Goal: Task Accomplishment & Management: Use online tool/utility

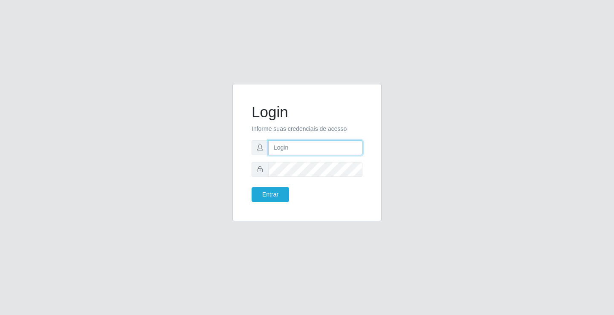
click at [286, 147] on input "text" at bounding box center [315, 147] width 94 height 15
type input "[PERSON_NAME]"
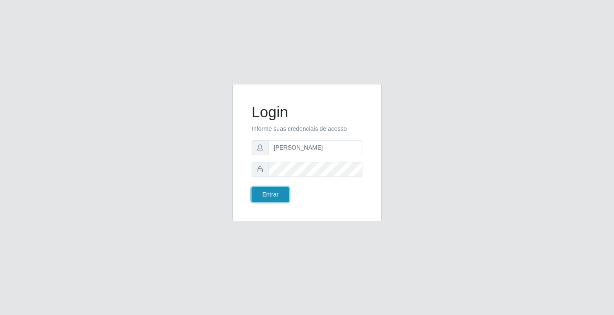
click at [266, 198] on button "Entrar" at bounding box center [271, 194] width 38 height 15
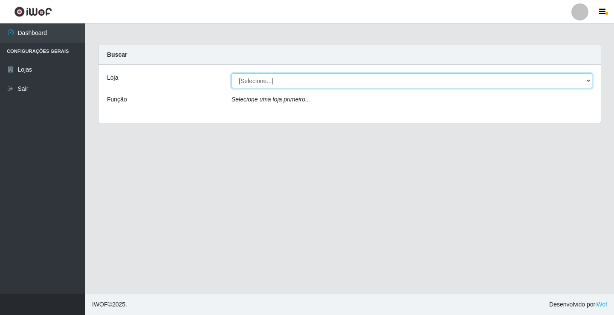
click at [284, 83] on select "[Selecione...] Ideal - Conceição" at bounding box center [411, 80] width 361 height 15
select select "231"
click at [231, 73] on select "[Selecione...] Ideal - Conceição" at bounding box center [411, 80] width 361 height 15
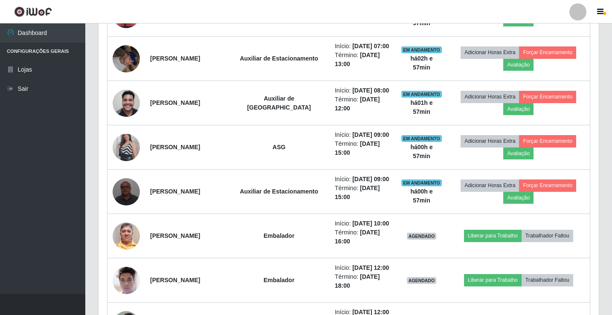
scroll to position [384, 0]
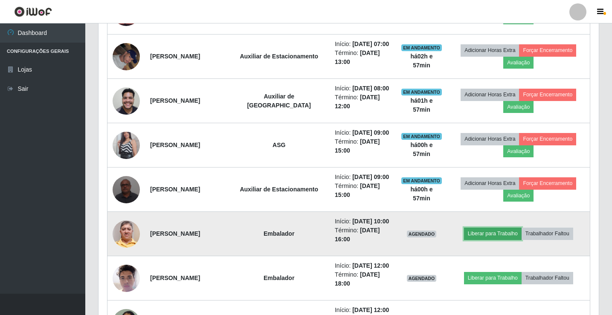
click at [490, 231] on button "Liberar para Trabalho" at bounding box center [493, 234] width 58 height 12
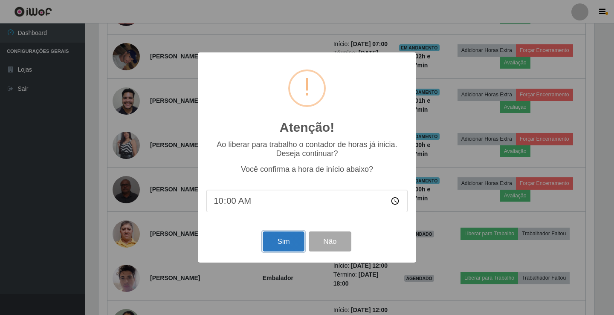
click at [289, 250] on button "Sim" at bounding box center [283, 241] width 41 height 20
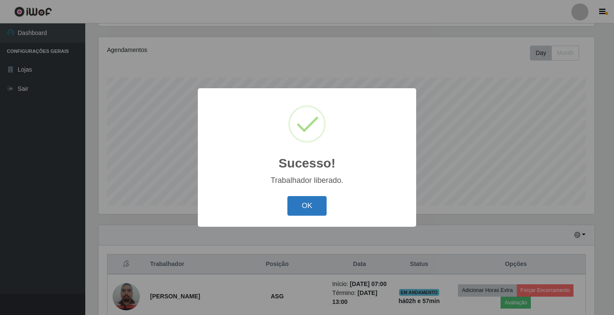
click at [302, 213] on button "OK" at bounding box center [307, 206] width 40 height 20
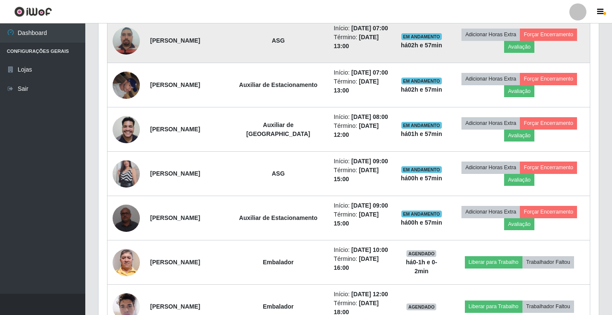
scroll to position [312, 0]
